Goal: Obtain resource: Download file/media

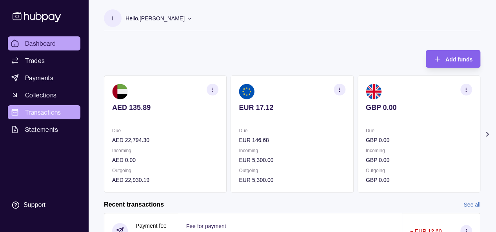
click at [61, 117] on link "Transactions" at bounding box center [44, 112] width 72 height 14
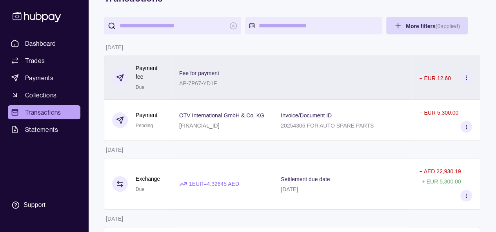
scroll to position [78, 0]
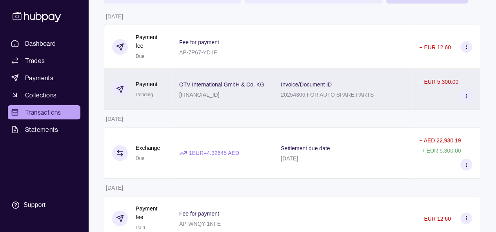
click at [396, 96] on div "Invoice/Document ID 20254306 FOR AUTO SPARE PARTS" at bounding box center [342, 90] width 123 height 20
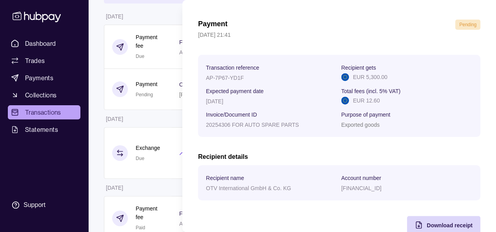
scroll to position [39, 0]
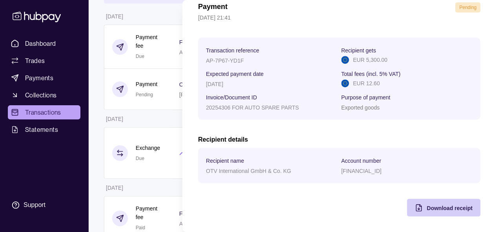
click at [444, 206] on span "Download receipt" at bounding box center [449, 208] width 46 height 6
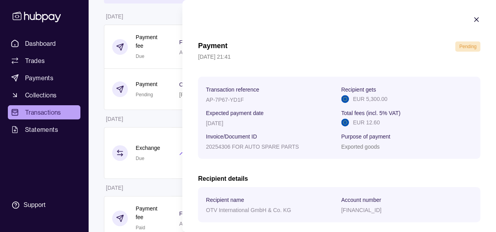
scroll to position [0, 0]
click at [472, 16] on icon "button" at bounding box center [476, 20] width 8 height 8
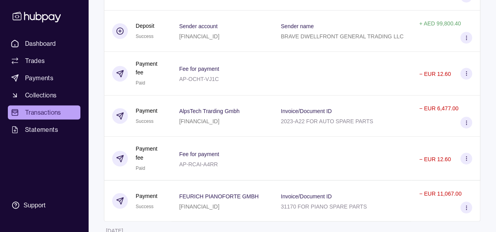
scroll to position [627, 0]
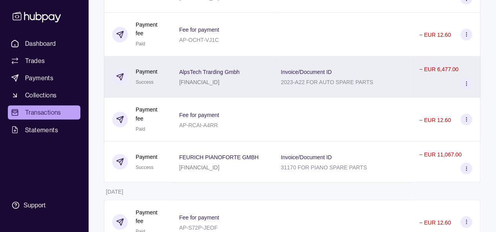
click at [264, 90] on div "AlpsTech Trarding Gmbh [FINANCIAL_ID]" at bounding box center [221, 76] width 101 height 41
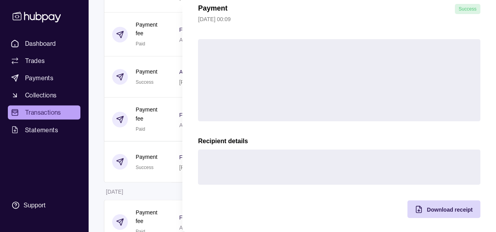
scroll to position [39, 0]
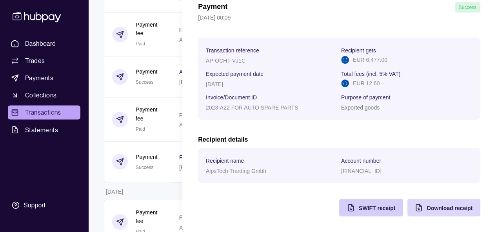
click at [347, 207] on icon "button" at bounding box center [351, 208] width 8 height 8
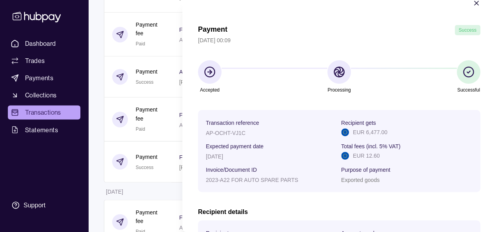
scroll to position [0, 0]
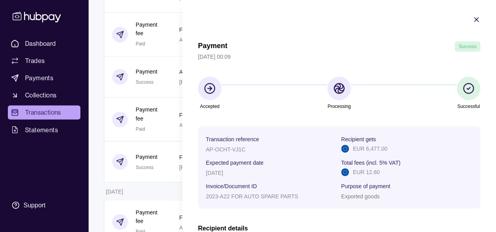
click at [472, 21] on icon "button" at bounding box center [476, 20] width 8 height 8
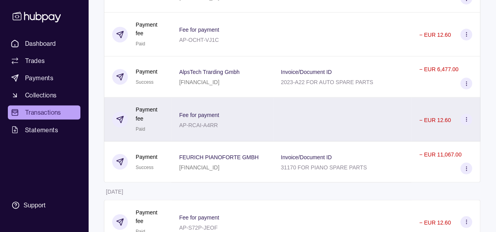
scroll to position [666, 0]
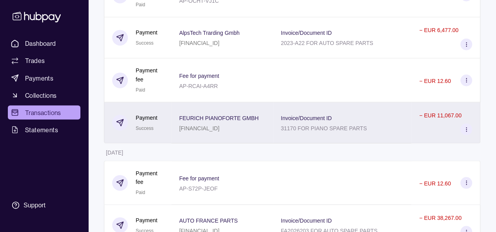
click at [326, 123] on div "31170 FOR PIANO SPARE PARTS" at bounding box center [324, 127] width 86 height 9
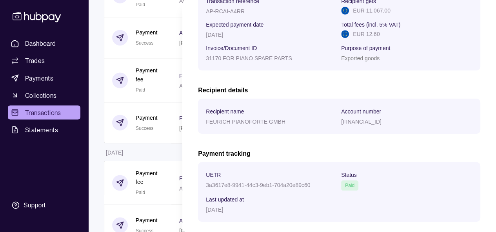
scroll to position [157, 0]
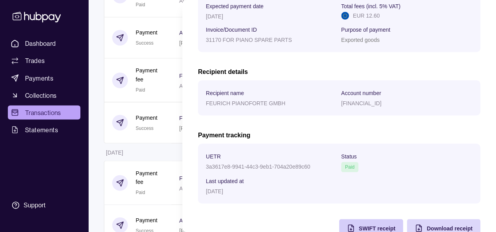
click at [343, 223] on div "SWIFT receipt" at bounding box center [365, 228] width 60 height 18
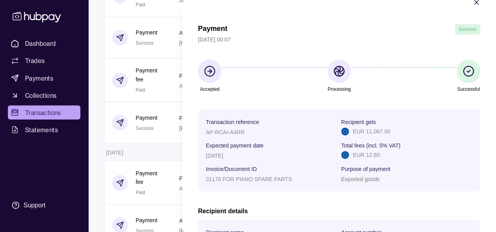
scroll to position [0, 0]
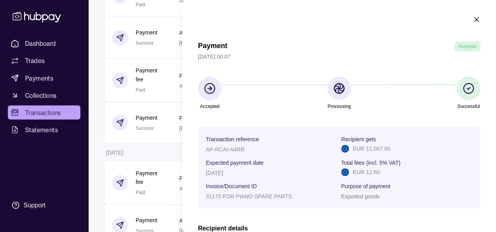
click at [472, 21] on icon "button" at bounding box center [476, 20] width 8 height 8
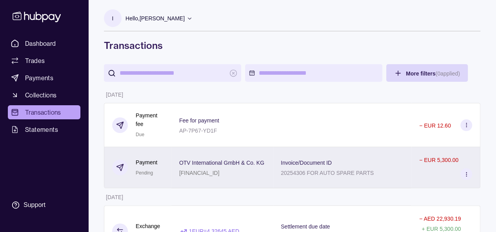
scroll to position [39, 0]
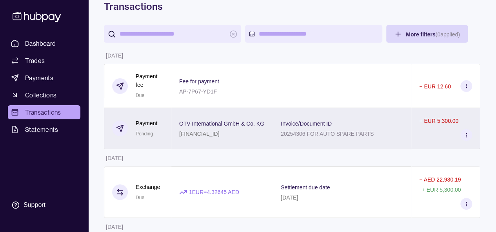
click at [382, 132] on div "Invoice/Document ID 20254306 FOR AUTO SPARE PARTS" at bounding box center [342, 129] width 123 height 20
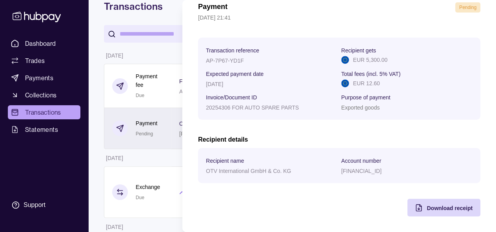
scroll to position [0, 0]
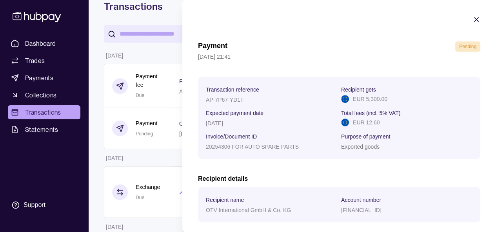
click at [472, 16] on icon "button" at bounding box center [476, 20] width 8 height 8
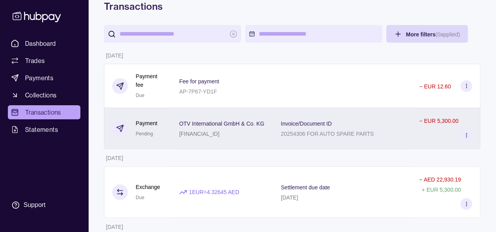
click at [422, 136] on div "− EUR 5,300.00" at bounding box center [445, 128] width 53 height 25
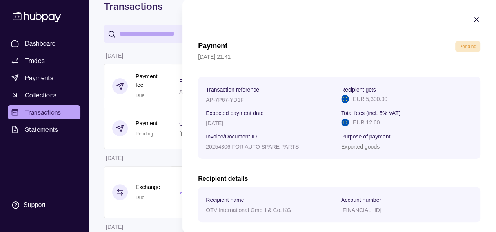
click at [469, 13] on section "Payment Pending [DATE] 21:41 Transaction reference AP-7P67-YD1F Recipient gets …" at bounding box center [338, 135] width 313 height 271
click at [472, 16] on icon "button" at bounding box center [476, 20] width 8 height 8
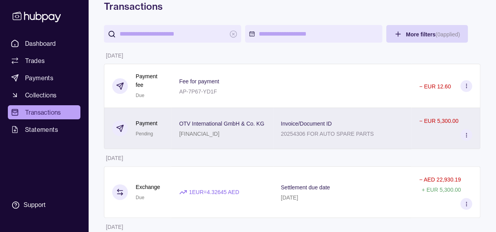
click at [248, 139] on div "OTV International GmbH & Co. KG [FINANCIAL_ID]" at bounding box center [221, 128] width 101 height 41
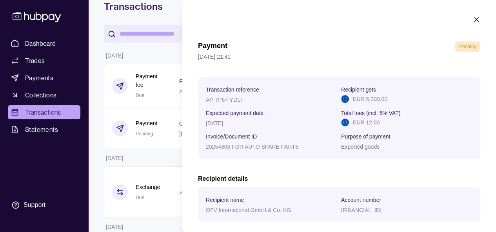
click at [474, 19] on icon "button" at bounding box center [476, 20] width 4 height 4
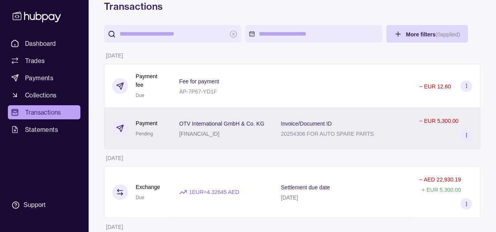
click at [317, 131] on p "20254306 FOR AUTO SPARE PARTS" at bounding box center [327, 134] width 93 height 6
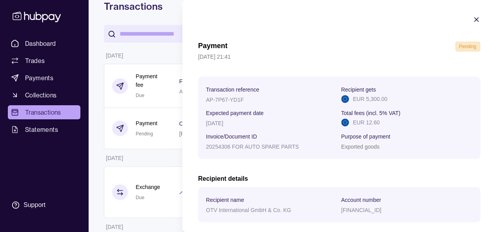
click at [472, 21] on icon "button" at bounding box center [476, 20] width 8 height 8
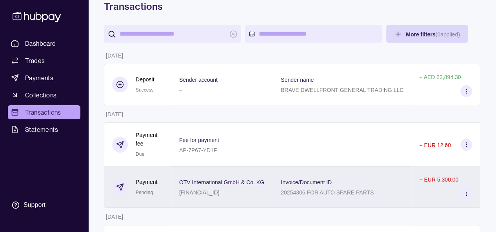
click at [319, 180] on p "Invoice/Document ID" at bounding box center [306, 182] width 51 height 6
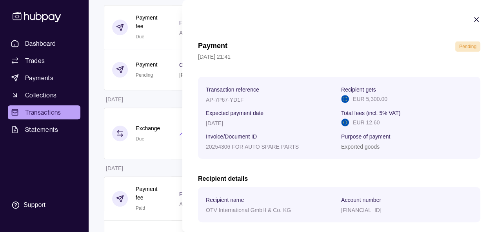
click at [472, 20] on icon "button" at bounding box center [476, 20] width 8 height 8
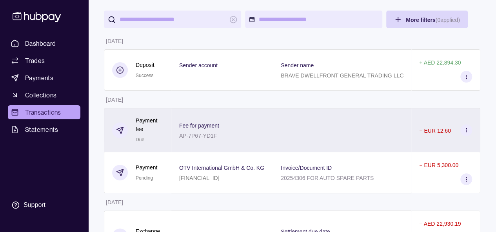
scroll to position [78, 0]
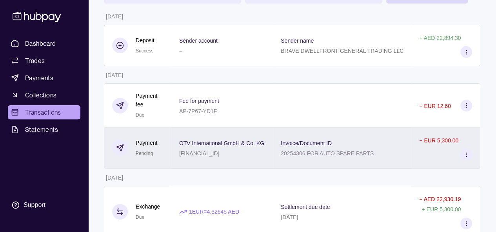
click at [280, 159] on div "Invoice/Document ID 20254306 FOR AUTO SPARE PARTS" at bounding box center [342, 148] width 138 height 41
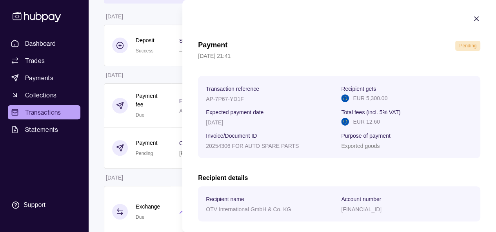
scroll to position [0, 0]
click at [474, 21] on icon "button" at bounding box center [476, 20] width 4 height 4
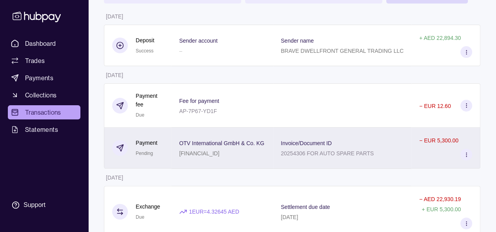
click at [345, 162] on div "Invoice/Document ID 20254306 FOR AUTO SPARE PARTS" at bounding box center [342, 148] width 138 height 41
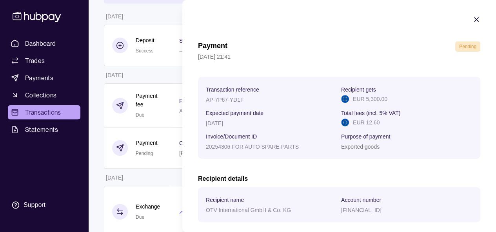
click at [474, 20] on icon "button" at bounding box center [476, 20] width 4 height 4
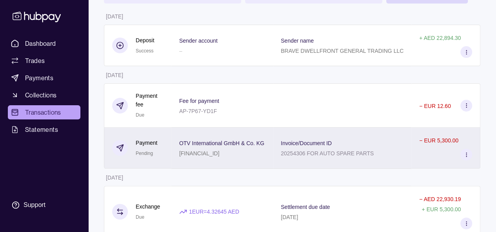
click at [267, 160] on div "OTV International GmbH & Co. KG [FINANCIAL_ID]" at bounding box center [221, 148] width 101 height 41
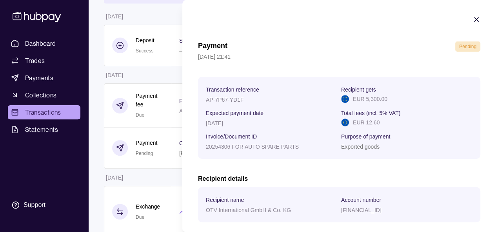
click at [472, 18] on icon "button" at bounding box center [476, 20] width 8 height 8
